Goal: Check status: Check status

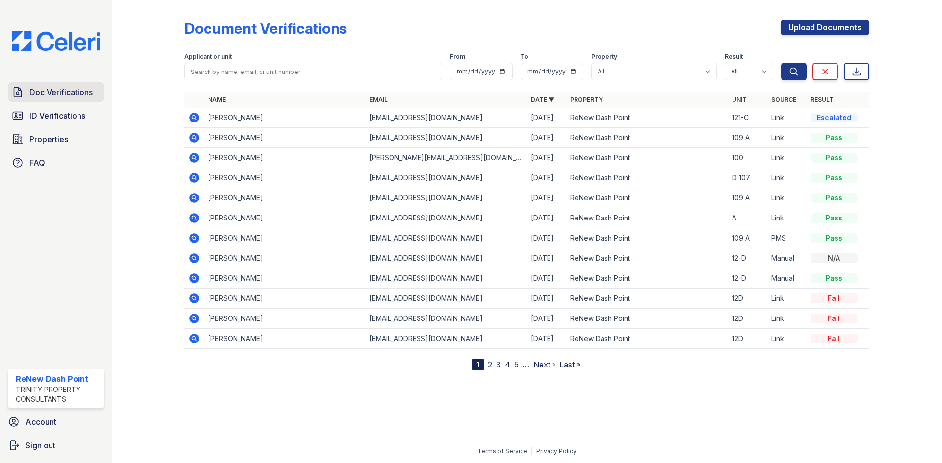
click at [62, 97] on span "Doc Verifications" at bounding box center [60, 92] width 63 height 12
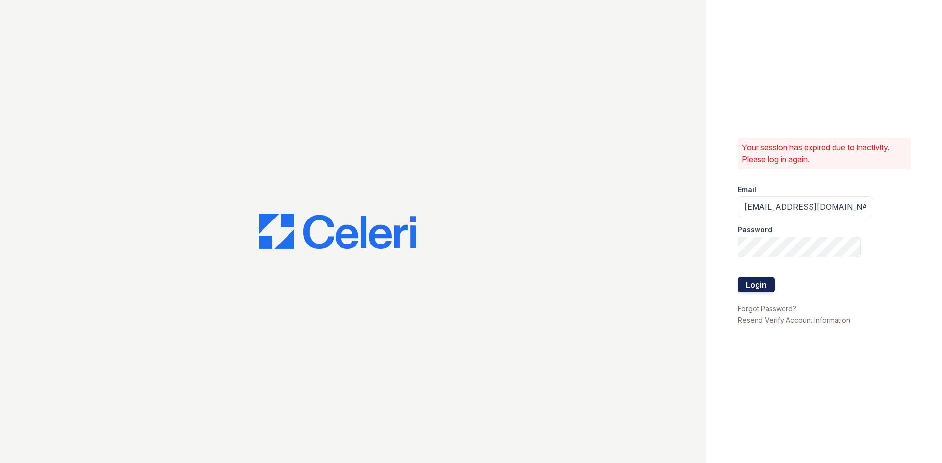
click at [762, 288] on button "Login" at bounding box center [756, 285] width 37 height 16
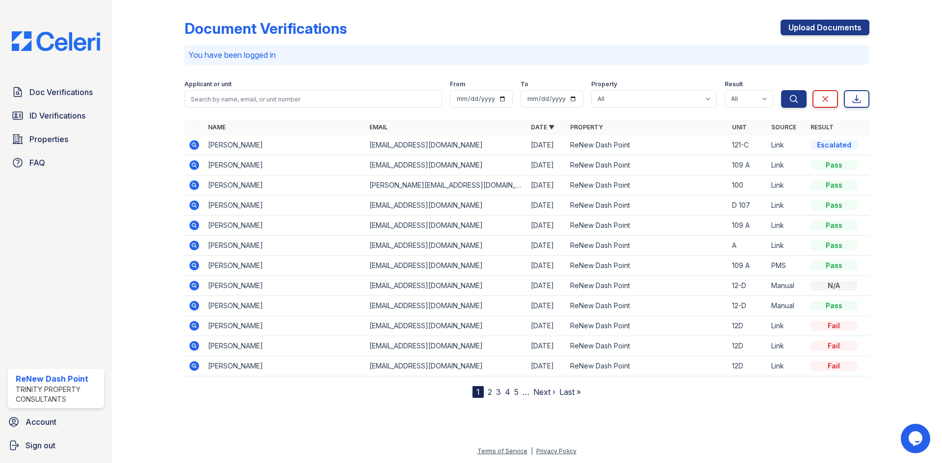
click at [192, 143] on icon at bounding box center [194, 145] width 12 height 12
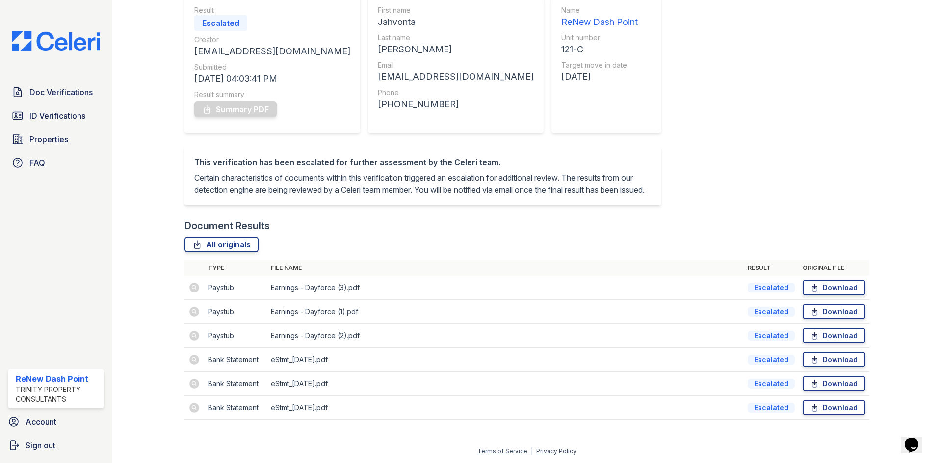
scroll to position [106, 0]
click at [195, 285] on td at bounding box center [194, 288] width 20 height 24
